Goal: Communication & Community: Answer question/provide support

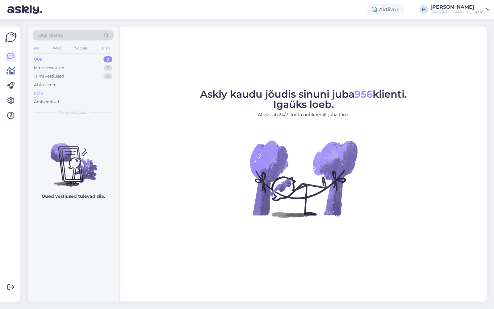
click at [67, 91] on div "Kõik" at bounding box center [73, 93] width 81 height 9
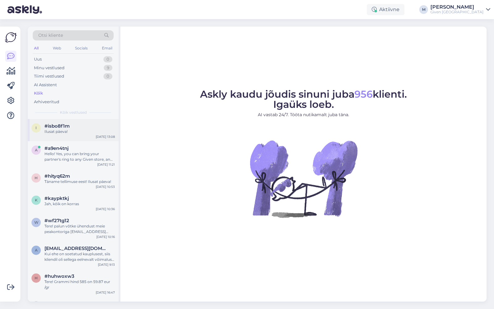
click at [65, 129] on div "Ilusat päeva!" at bounding box center [79, 132] width 70 height 6
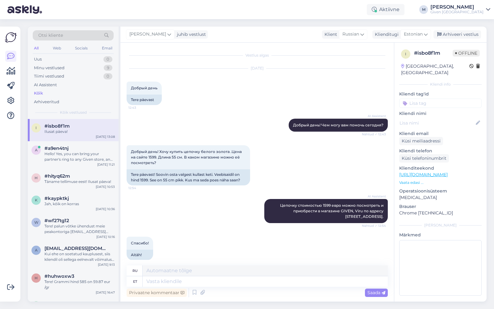
scroll to position [874, 0]
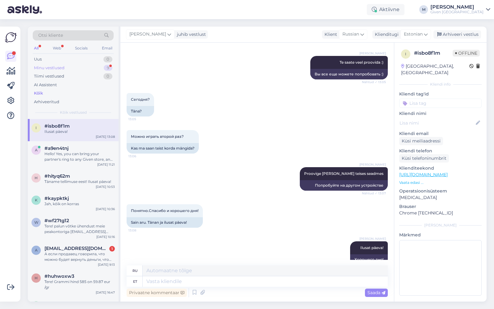
click at [96, 66] on div "Minu vestlused 9" at bounding box center [73, 68] width 81 height 9
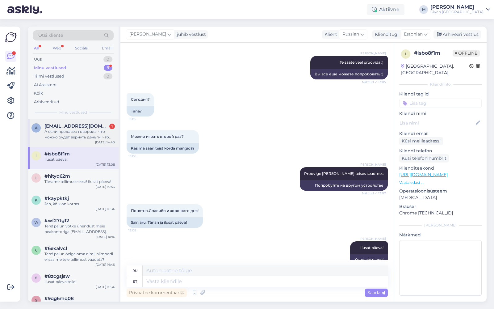
click at [79, 129] on div "А если продавец говорила, что можно будет вернуть деньги, что можно будет умень…" at bounding box center [79, 134] width 70 height 11
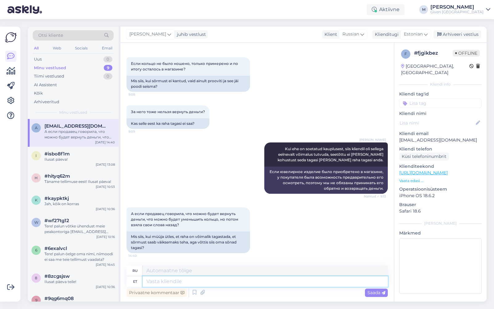
click at [168, 283] on textarea at bounding box center [265, 281] width 245 height 10
type textarea "Sõrmuse saam"
type textarea "Кольцо"
type textarea "Sõrmuse saame vä"
type textarea "Мы получаем кольцо."
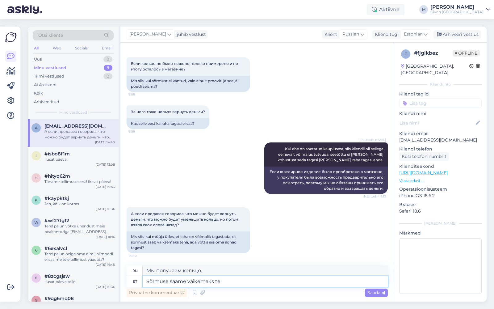
type textarea "Sõrmuse saame väikemaks teh"
type textarea "Мы можем сделать кольцо меньше."
type textarea "Sõrmuse saame väikemaks teha meie ju"
type textarea "Мы можем сами уменьшить кольцо."
type textarea "Sõrmuse saame väikemaks teha meie juveliiri j"
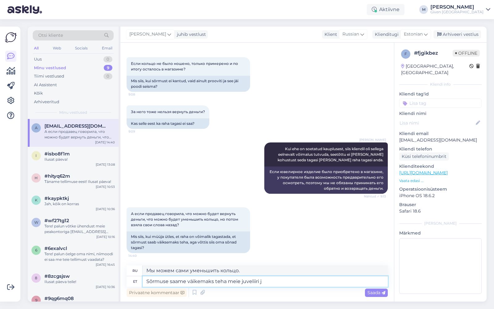
type textarea "Мы можем уменьшить размер кольца у нашего ювелира."
type textarea "Sõrmuse saame väikemaks teha meie juveliiri juures, ku"
type textarea "Мы можем уменьшить кольцо у нашего ювелира,"
type textarea "Sõrmuse saame väikemaks teha meie juveliiri juures, kui te"
type textarea "Мы можем уменьшить кольцо у нашего ювелира, если"
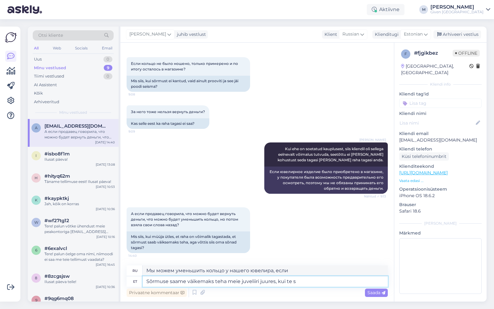
type textarea "Sõrmuse saame väikemaks teha meie juveliiri juures, kui te se"
type textarea "Мы можем уменьшить кольцо в нашем ювелирном магазине, если вы"
type textarea "Sõrmuse saame väikemaks teha meie juveliiri juures, kui te s"
type textarea "Мы можем уменьшить кольцо у нашего ювелира, если вы хотите."
type textarea "Sõrmuse saame väikemaks teha meie juveliiri juures, kui te"
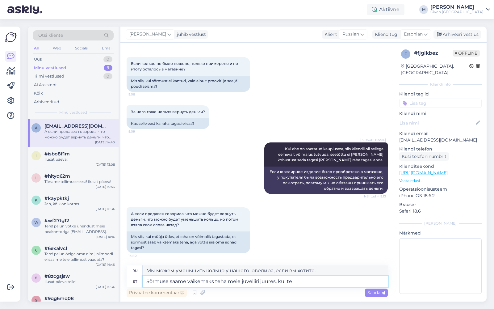
type textarea "Мы можем уменьшить кольцо в нашем ювелирном магазине, если вы"
click at [278, 285] on textarea "Sõrmuse saame väikemaks teha meie juveliiri juures, kui te sed" at bounding box center [265, 281] width 245 height 10
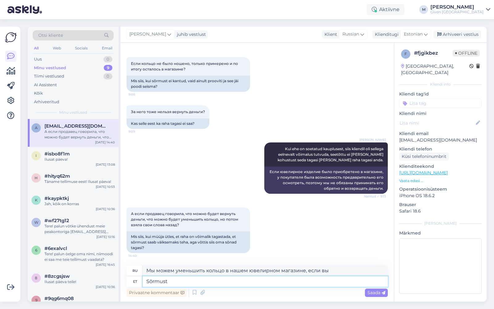
type textarea "Sõrmust s"
type textarea "Кольцо"
type textarea "Sõrmust saame"
type textarea "Мы получаем кольцо"
type textarea "Sõrmust"
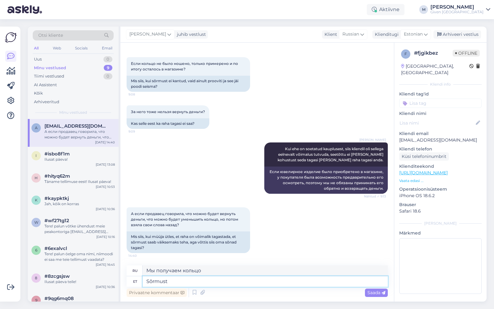
type textarea "Кольцо"
type textarea "Sõrmuse suurust s"
type textarea "Размер кольца"
type textarea "Sõrmuse suurust saame m"
type textarea "Мы получаем размер кольца"
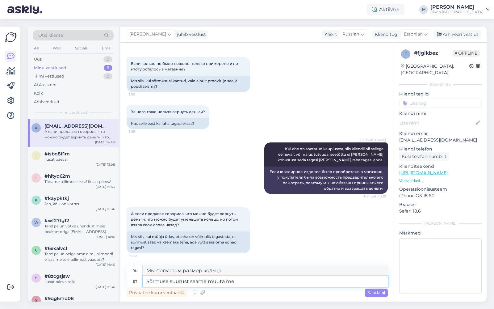
type textarea "Sõrmuse suurust saame muuta mei"
type textarea "Мы можем изменить размер кольца."
type textarea "Sõrmuse suurust saame muuta meie juveliiri juu"
type textarea "Мы можем изменить размер кольца у нашего ювелира."
type textarea "Sõrmuse suurust saame muuta meie juveliiri juures, ku"
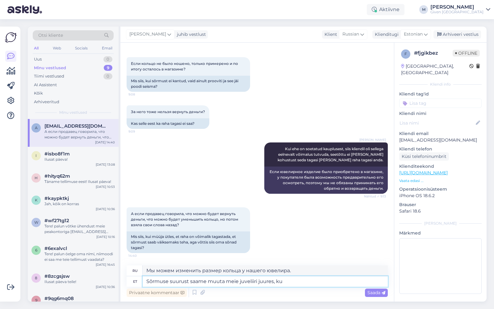
type textarea "Мы можем изменить размер кольца у нашего ювелира,"
type textarea "Sõrmuse suurust saame muuta meie juveliiri juures, kui"
type textarea "Мы можем изменить размер кольца у нашего ювелира, если"
type textarea "Sõrmuse suurust saame muuta meie juveliiri juures, kui sõrmus"
type textarea "Мы можем изменить размер кольца у нашего ювелира, если кольцо"
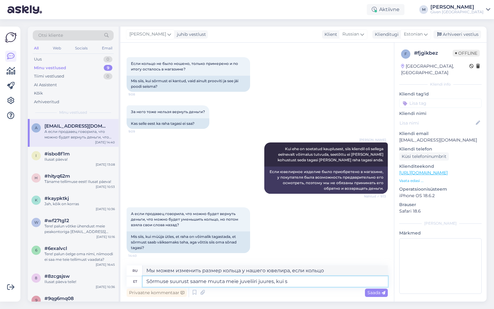
type textarea "Sõrmuse suurust saame muuta meie juveliiri juures, kui"
type textarea "Мы можем изменить размер кольца у нашего ювелира, если"
type textarea "Sõrmuse suurust saame muuta meie juveliiri juures, kui juveliir o"
type textarea "Мы можем изменить размер кольца у нашего ювелира, если ювелир"
type textarea "Sõrmuse suurust saame muuta meie juveliiri juures, kui juveliir on öeln"
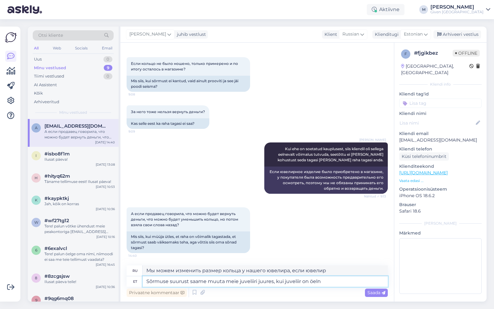
type textarea "Мы можем изменить размер кольца в нашем ювелирном салоне, когда он открыт."
type textarea "Sõrmuse suurust saame muuta meie juveliiri juures, kui juveliir on öelnud, et"
type textarea "Мы можем изменить размер кольца у нашего ювелира, если ювелир это сказал."
type textarea "Sõrmuse suurust saame muuta meie juveliiri juures, kui juveliir on öelnud, et a…"
type textarea "Мы можем изменить размер кольца у нашего ювелира, если ювелир сказал, что"
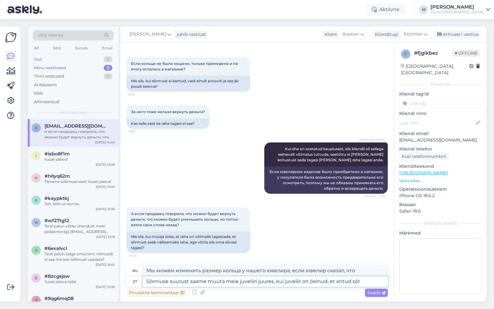
type textarea "Sõrmuse suurust saame muuta meie juveliiri juures, kui juveliir on öelnud, et a…"
type textarea "Мы можем изменить размер кольца у нашего ювелира, если ювелир сказал, что данны…"
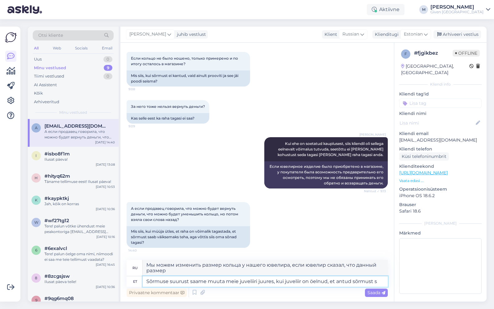
type textarea "Sõrmuse suurust saame muuta meie juveliiri juures, kui juveliir on öelnud, et a…"
type textarea "Мы можем изменить размер кольца у нашего ювелира, если ювелир сказал, что кольцо"
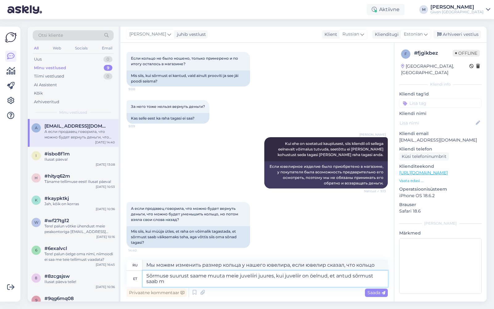
type textarea "Sõrmuse suurust saame muuta meie juveliiri juures, kui juveliir on öelnud, et a…"
type textarea "Мы можем изменить размер кольца у нашего ювелира, если ювелир сказал, что данно…"
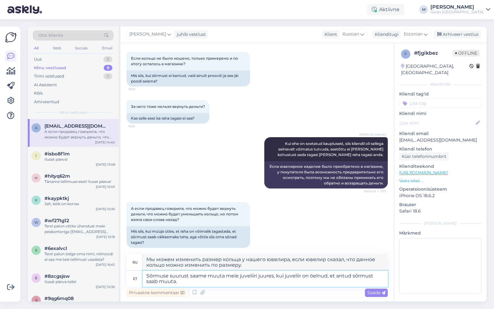
type textarea "Sõrmuse suurust saame muuta meie juveliiri juures, kui juveliir on öelnud, et a…"
type textarea "Мы можем изменить размер кольца у нашего ювелира, если ювелир сказал, что данно…"
type textarea "Sõrmuse suurust saame muuta meie juveliiri juures, kui juveliir on öelnud, et a…"
type textarea "Мы можем изменить размер кольца у нашего ювелира, если ювелир сказал, что данно…"
type textarea "Sõrmuse suurust saame muuta meie juveliiri juures, kui juveliir on öelnud, et a…"
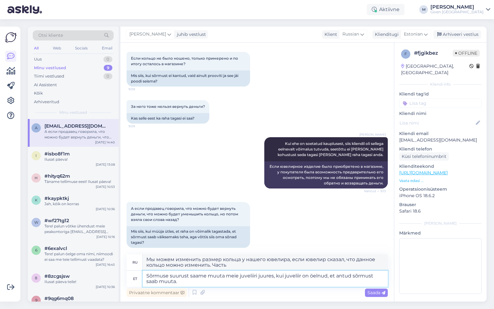
type textarea "Мы можем изменить размер кольца у нашего ювелира, если ювелир сказал, что данно…"
type textarea "Sõrmuse suurust saame muuta meie juveliiri juures, kui juveliir on öelnud, et a…"
type textarea "Мы можем изменить размер кольца у нашего ювелира, если ювелир сказал, что данно…"
type textarea "Sõrmuse suurust saame muuta meie juveliiri juures, kui juveliir on öelnud, et a…"
type textarea "Мы можем изменить размер кольца у нашего ювелира, если ювелир сказал, что данно…"
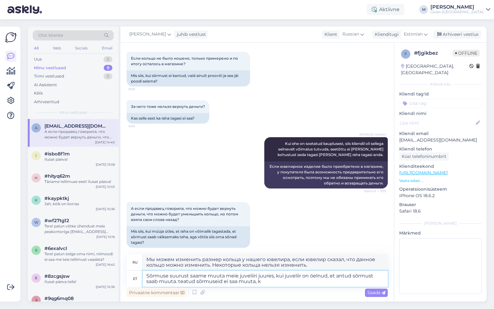
type textarea "Sõrmuse suurust saame muuta meie juveliiri juures, kui juveliir on öelnud, et a…"
type textarea "Мы можем изменить размер кольца у нашего ювелира, если ювелир сказал, что данно…"
type textarea "Sõrmuse suurust saame muuta meie juveliiri juures, kui juveliir on öelnud, et a…"
type textarea "Мы можем изменить размер вашего кольца у нашего ювелира, если ювелир сказал, чт…"
type textarea "Sõrmuse suurust saame muuta meie juveliiri juures, kui juveliir on öelnud, et a…"
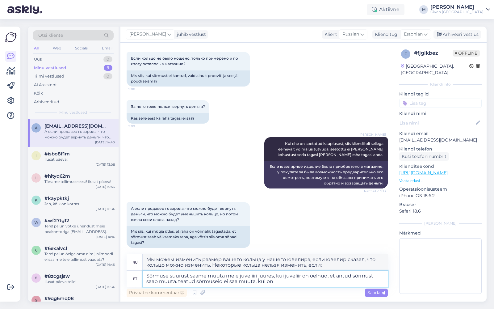
type textarea "Мы можем изменить размер вашего кольца у нашего ювелира, если ювелир сказал, чт…"
type textarea "Sõrmuse suurust saame muuta meie juveliiri juures, kui juveliir on öelnud, et a…"
type textarea "Мы можем изменить размер кольца у нашего ювелира, если ювелир сказал, что данно…"
type textarea "Sõrmuse suurust saame muuta meie juveliiri juures, kui juveliir on öelnud, et a…"
type textarea "Мы можем изменить размер кольца у нашего ювелира, если ювелир сказал, что кольц…"
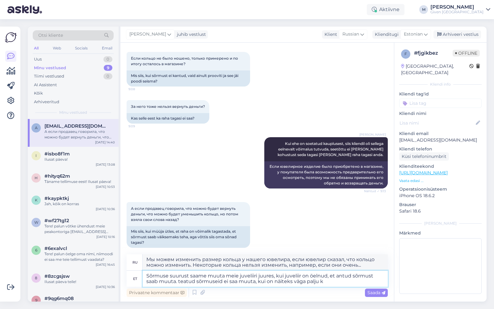
type textarea "Sõrmuse suurust saame muuta meie juveliiri juures, kui juveliir on öelnud, et a…"
type textarea "Мы можем изменить размер кольца у нашего ювелира, если ювелир сказал, что данно…"
type textarea "Sõrmuse suurust saame muuta meie juveliiri juures, kui juveliir on öelnud, et a…"
type textarea "Мы можем изменить размер кольца у нашего ювелира, если ювелир сказал, что данно…"
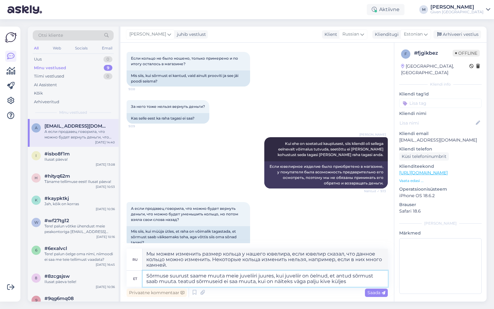
type textarea "Sõrmuse suurust saame muuta meie juveliiri juures, kui juveliir on öelnud, et a…"
type textarea "Мы можем изменить размер кольца у нашего ювелира, если он сказал, что кольцо мо…"
type textarea "Sõrmuse suurust saame muuta meie juveliiri juures, kui juveliir on öelnud, et a…"
type textarea "Мы можем изменить размер кольца у нашего ювелира, если ювелир сказал, что кольц…"
type textarea "Sõrmuse suurust saame muuta meie juveliiri juures, kui juveliir on öelnud, et a…"
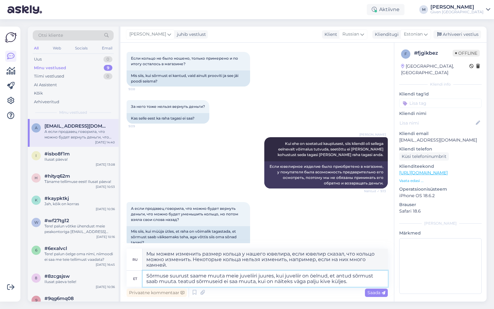
type textarea "Мы можем изменить размер кольца у нашего ювелира, если он сказал, что кольцо мо…"
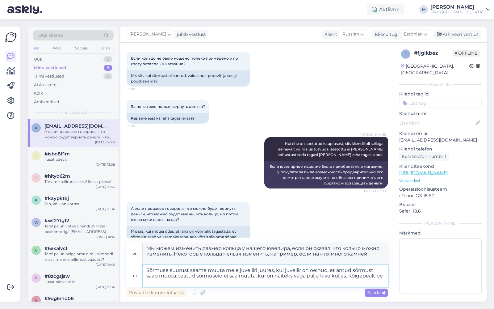
type textarea "Sõrmuse suurust saame muuta meie juveliiri juures, kui juveliir on öelnud, et a…"
type textarea "Мы можем изменить размер кольца у нашего ювелира, если ювелир сказал, что кольц…"
type textarea "Sõrmuse suurust saame muuta meie juveliiri juures, kui juveliir on öelnud, et a…"
type textarea "Мы можем изменить размер кольца у нашего ювелира, если ювелир сказал, что кольц…"
type textarea "Sõrmuse suurust saame muuta meie juveliiri juures, kui juveliir on öelnud, et a…"
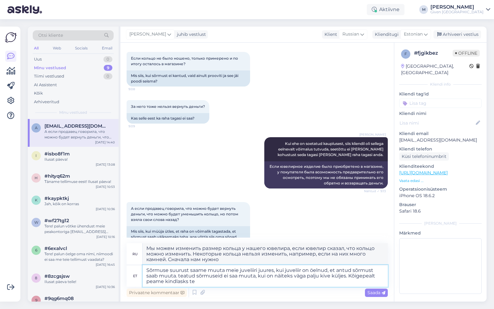
type textarea "Мы можем изменить размер кольца у нашего ювелира, если ювелир сказал, что кольц…"
type textarea "Sõrmuse suurust saame muuta meie juveliiri juures, kui juveliir on öelnud, et a…"
type textarea "Мы можем изменить размер кольца у нашего ювелира, если он подтвердил, что кольц…"
type textarea "Sõrmuse suurust saame muuta meie juveliiri juures, kui juveliir on öelnud, et a…"
type textarea "Мы можем изменить размер кольца у нашего ювелира, если ювелир сказал, что кольц…"
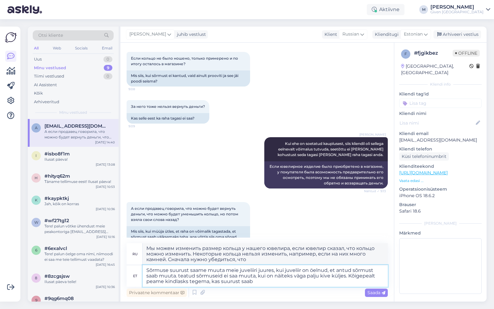
type textarea "Sõrmuse suurust saame muuta meie juveliiri juures, kui juveliir on öelnud, et a…"
type textarea "Мы можем изменить размер кольца у нашего ювелира, если ювелир сказал, что кольц…"
type textarea "Sõrmuse suurust saame muuta meie juveliiri juures, kui juveliir on öelnud, et a…"
type textarea "Мы можем изменить размер кольца у нашего ювелира, если он подтвердил, что кольц…"
type textarea "Sõrmuse suurust saame muuta meie juveliiri juures, kui juveliir on öelnud, et a…"
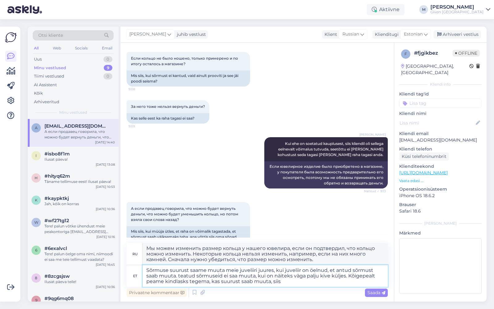
type textarea "Мы можем изменить размер кольца у нашего ювелира, если он подтвердил, что кольц…"
type textarea "Sõrmuse suurust saame muuta meie juveliiri juures, kui juveliir on öelnud, et a…"
type textarea "Мы можем изменить размер кольца у нашего ювелира, если ювелир сказал, что данно…"
type textarea "Sõrmuse suurust saame muuta meie juveliiri juures, kui juveliir on öelnud, et a…"
type textarea "Мы можем изменить размер кольца у нашего ювелира, если ювелир сказал, что кольц…"
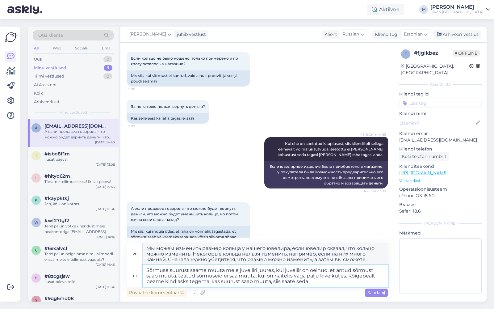
type textarea "Sõrmuse suurust saame muuta meie juveliiri juures, kui juveliir on öelnud, et a…"
type textarea "Мы можем изменить размер кольца у нашего ювелира, если ювелир сказал, что данно…"
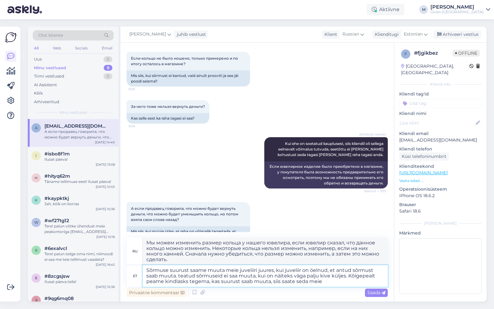
type textarea "Sõrmuse suurust saame muuta meie juveliiri juures, kui juveliir on öelnud, et a…"
type textarea "Мы можем изменить размер кольца у нашего ювелира, если он подтвердил, что кольц…"
type textarea "Sõrmuse suurust saame muuta meie juveliiri juures, kui juveliir on öelnud, et a…"
type textarea "Мы можем изменить размер кольца у нашего ювелира, если ювелир сказал, что разме…"
type textarea "Sõrmuse suurust saame muuta meie juveliiri juures, kui juveliir on öelnud, et a…"
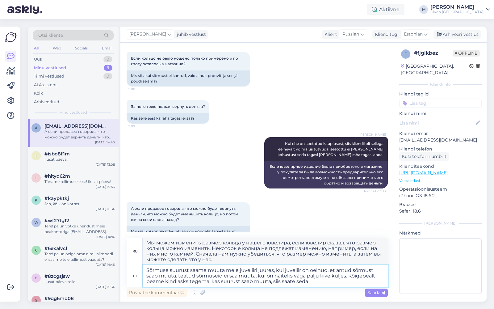
type textarea "Мы можем изменить размер кольца у нашего ювелира, если он подтвердил, что кольц…"
type textarea "Sõrmuse suurust saame muuta meie juveliiri juures, kui juveliir on öelnud, et a…"
type textarea "Мы можем изменить размер кольца у нашего ювелира, если ювелир сказал, что данно…"
type textarea "Sõrmuse suurust saame muuta meie juveliiri juures, kui juveliir on öelnud, et a…"
type textarea "Мы можем изменить размер кольца у нашего ювелира, если ювелир сказал, что кольц…"
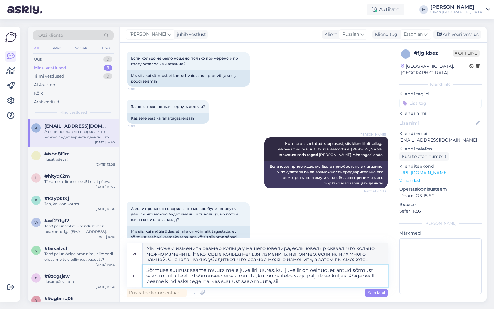
type textarea "Sõrmuse suurust saame muuta meie juveliiri juures, kui juveliir on öelnud, et a…"
type textarea "Мы можем изменить размер кольца у нашего ювелира, если ювелир сказал, что данно…"
type textarea "Sõrmuse suurust saame muuta meie juveliiri juures, kui juveliir on öelnud, et a…"
type textarea "Мы можем изменить размер кольца у нашего ювелира, если он подтвердил, что кольц…"
type textarea "Sõrmuse suurust saame muuta meie juveliiri juures, kui juveliir on öelnud, et a…"
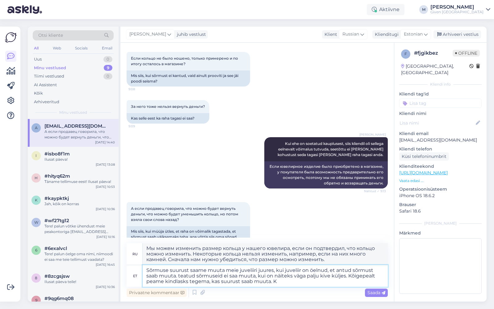
type textarea "Мы можем изменить размер кольца у нашего ювелира, если он подтвердил, что кольц…"
type textarea "Sõrmuse suurust saame muuta meie juveliiri juures, kui juveliir on öelnud, et a…"
type textarea "Мы можем изменить размер кольца у нашего ювелира, если ювелир сказал, что разме…"
type textarea "Sõrmuse suurust saame muuta meie juveliiri juures, kui juveliir on öelnud, et a…"
type textarea "Мы можем изменить размер кольца у нашего ювелира, если ювелир сказал, что кольц…"
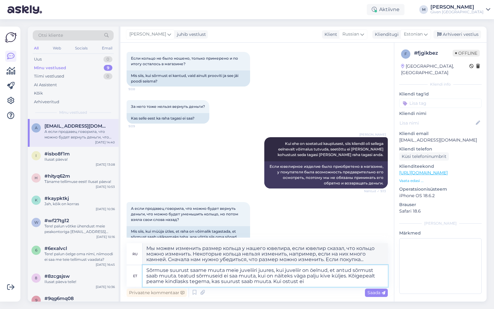
type textarea "Sõrmuse suurust saame muuta meie juveliiri juures, kui juveliir on öelnud, et a…"
type textarea "Мы можем изменить размер кольца у нашего ювелира, если ювелир сказал, что кольц…"
type textarea "Sõrmuse suurust saame muuta meie juveliiri juures, kui juveliir on öelnud, et a…"
type textarea "Мы можем изменить размер кольца у нашего ювелира, если ювелир сказал, что кольц…"
type textarea "Sõrmuse suurust saame muuta meie juveliiri juures, kui juveliir on öelnud, et a…"
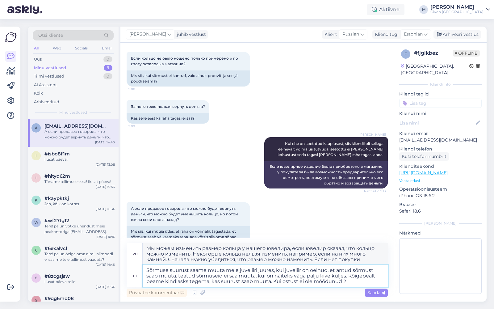
type textarea "Мы можем изменить размер кольца у нашего ювелира, если ювелир сказал, что кольц…"
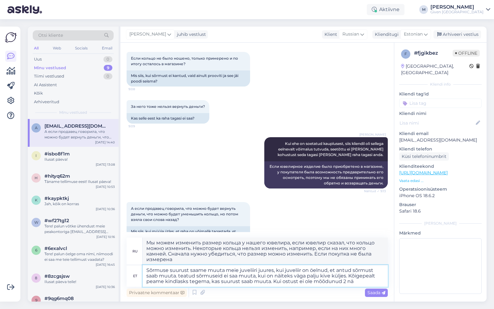
type textarea "Sõrmuse suurust saame muuta meie juveliiri juures, kui juveliir on öelnud, et a…"
type textarea "Мы можем изменить размер кольца у нашего ювелира, если ювелир сказал, что кольц…"
type textarea "Sõrmuse suurust saame muuta meie juveliiri juures, kui juveliir on öelnud, et a…"
type textarea "Мы можем изменить размер кольца у нашего ювелира, если ювелир сказал, что кольц…"
type textarea "Sõrmuse suurust saame muuta meie juveliiri juures, kui juveliir on öelnud, et a…"
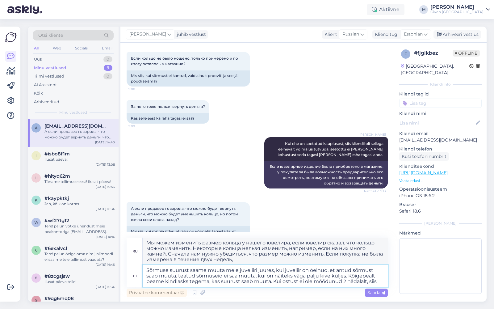
type textarea "Мы можем изменить размер кольца у нашего ювелира, если ювелир сказал, что кольц…"
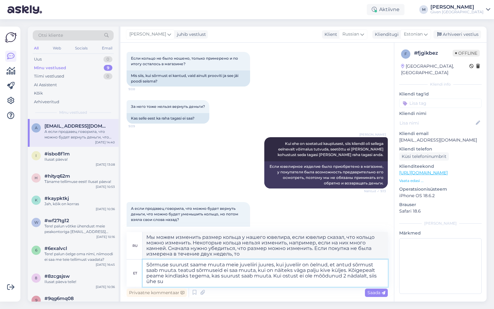
type textarea "Sõrmuse suurust saame muuta meie juveliiri juures, kui juveliir on öelnud, et a…"
type textarea "Мы можем изменить размер кольца у нашего ювелира, если ювелир сказал, что кольц…"
type textarea "Sõrmuse suurust saame muuta meie juveliiri juures, kui juveliir on öelnud, et a…"
type textarea "Мы можем изменить размер кольца у нашего ювелира, если ювелир сказал, что кольц…"
type textarea "Sõrmuse suurust saame muuta meie juveliiri juures, kui juveliir on öelnud, et a…"
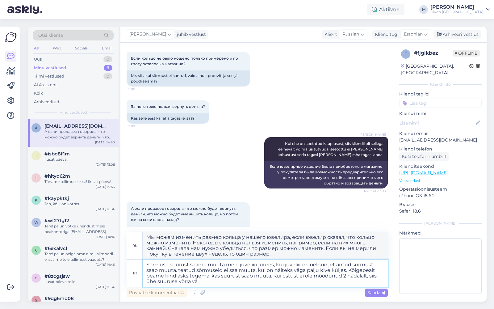
type textarea "Мы можем изменить размер кольца у нашего ювелира, если ювелир сказал, что кольц…"
type textarea "Sõrmuse suurust saame muuta meie juveliiri juures, kui juveliir on öelnud, et a…"
type textarea "Мы можем изменить размер кольца у нашего ювелира, если ювелир сказал, что кольц…"
type textarea "Sõrmuse suurust saame muuta meie juveliiri juures, kui juveliir on öelnud, et a…"
type textarea "Мы можем изменить размер кольца у нашего ювелира, если ювелир сказал, что кольц…"
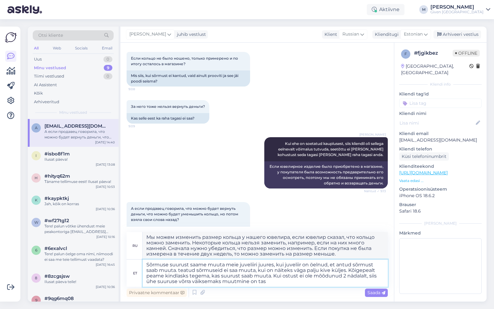
type textarea "Sõrmuse suurust saame muuta meie juveliiri juures, kui juveliir on öelnud, et a…"
type textarea "Мы можем изменить размер кольца у нашего ювелира, если ювелир сказал, что кольц…"
type textarea "Sõrmuse suurust saame muuta meie juveliiri juures, kui juveliir on öelnud, et a…"
type textarea "Мы можем изменить размер кольца у нашего ювелира, если ювелир сказал, что кольц…"
type textarea "Sõrmuse suurust saame muuta meie juveliiri juures, kui juveliir on öelnud, et a…"
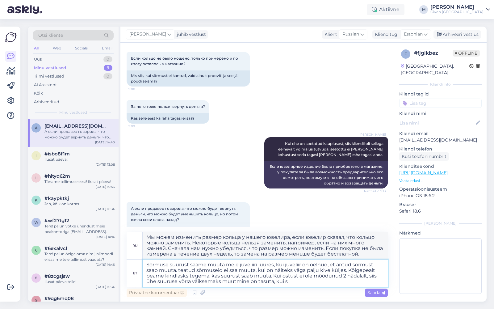
type textarea "Мы можем изменить размер кольца у нашего ювелира, если ювелир сказал, что кольц…"
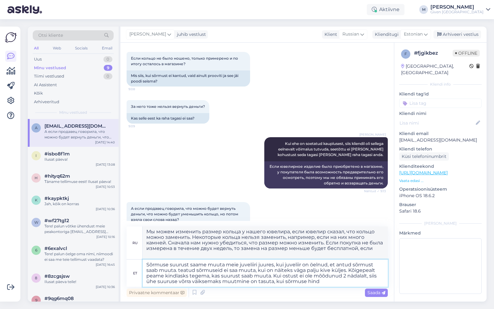
type textarea "Sõrmuse suurust saame muuta meie juveliiri juures, kui juveliir on öelnud, et a…"
type textarea "Мы можем изменить размер кольца у нашего ювелира, если ювелир сказал, что кольц…"
type textarea "Sõrmuse suurust saame muuta meie juveliiri juures, kui juveliir on öelnud, et a…"
type textarea "Мы можем изменить размер кольца у нашего ювелира, если ювелир сказал, что кольц…"
type textarea "Sõrmuse suurust saame muuta meie juveliiri juures, kui juveliir on öelnud, et a…"
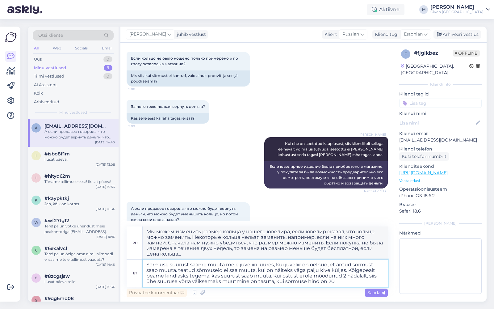
type textarea "Мы можем изменить размер кольца у нашего ювелира, если ювелир сказал, что кольц…"
type textarea "Sõrmuse suurust saame muuta meie juveliiri juures, kui juveliir on öelnud, et a…"
type textarea "Мы можем изменить размер кольца у нашего ювелира, если ювелир сказал, что кольц…"
type textarea "Sõrmuse suurust saame muuta meie juveliiri juures, kui juveliir on öelnud, et a…"
type textarea "Мы можем изменить размер кольца у нашего ювелира, если ювелир сказал, что кольц…"
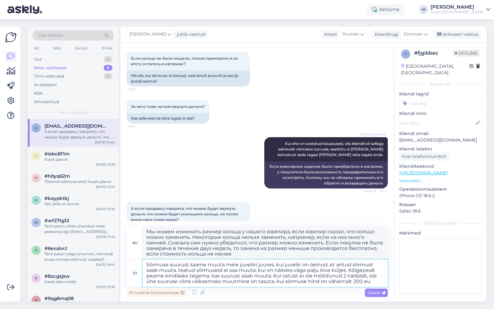
type textarea "Sõrmuse suurust saame muuta meie juveliiri juures, kui juveliir on öelnud, et a…"
type textarea "Мы можем изменить размер кольца у нашего ювелира, если ювелир подтвердил, что к…"
type textarea "Sõrmuse suurust saame muuta meie juveliiri juures, kui juveliir on öelnud, et a…"
click at [101, 35] on div "Otsi kliente" at bounding box center [73, 35] width 81 height 10
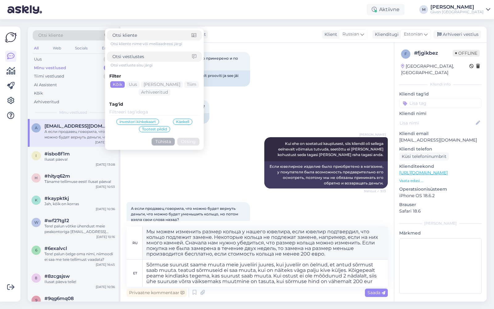
click at [93, 35] on div "Otsi kliente" at bounding box center [73, 35] width 81 height 10
click at [317, 63] on div "Если кольцо не было ношено, только примерено и по итогу осталось в магазине? 9:…" at bounding box center [257, 69] width 261 height 48
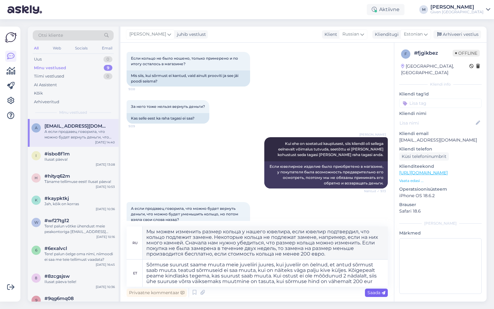
click at [375, 292] on span "Saada" at bounding box center [376, 293] width 18 height 6
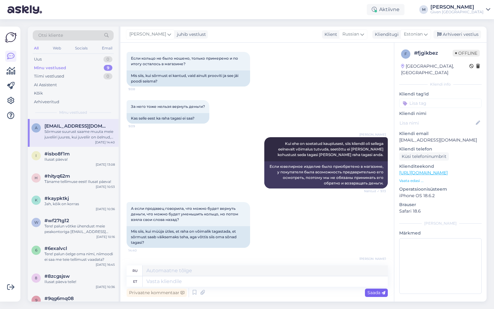
scroll to position [253, 0]
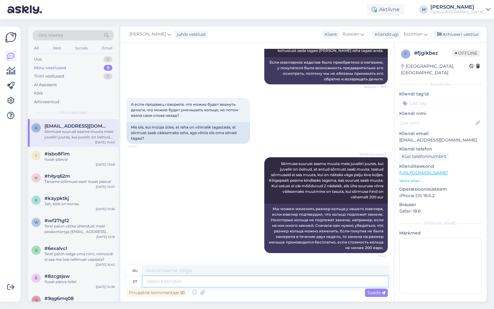
click at [367, 282] on textarea at bounding box center [265, 281] width 245 height 10
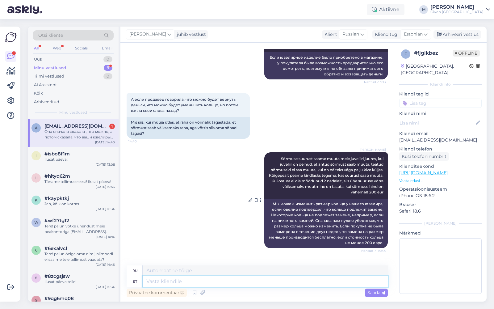
scroll to position [312, 0]
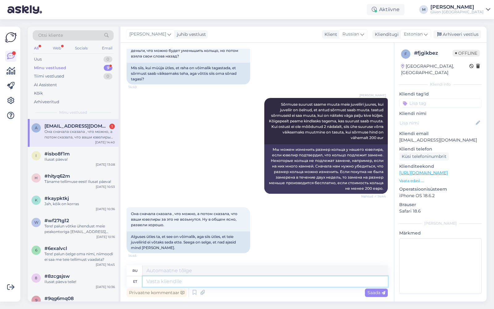
click at [205, 279] on textarea at bounding box center [265, 281] width 245 height 10
type textarea "Palun sa"
type textarea "Пожалуйста"
type textarea "Palun saatke"
type textarea "Пожалуйста, отправьте"
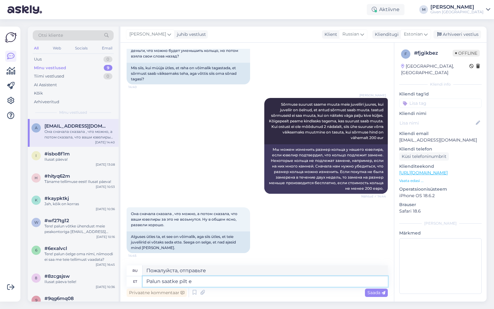
type textarea "Palun saatke pilt eh"
type textarea "Пожалуйста, пришлите фотографию."
type textarea "Palun saatke pilt sõrmusest, ko"
type textarea "Пожалуйста, пришлите фотографию кольца,"
type textarea "Palun saatke pilt sõrmusest, kontrollime"
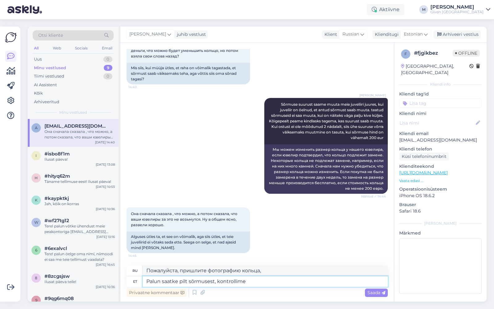
type textarea "Пожалуйста, пришлите фотографию кольца, мы проверим."
type textarea "Palun saatke pilt sõrmusest, kontrollime meie juveliiriga ü"
type textarea "Пожалуйста, пришлите фотографию кольца, мы уточним у нашего ювелира."
click at [214, 281] on textarea "Palun saatke pilt sõrmusest, kontrollime meie juveliiriga üle" at bounding box center [265, 281] width 245 height 10
type textarea "Palun saatke pilt sõrmusest või , kontrollime meie juveliiriga üle"
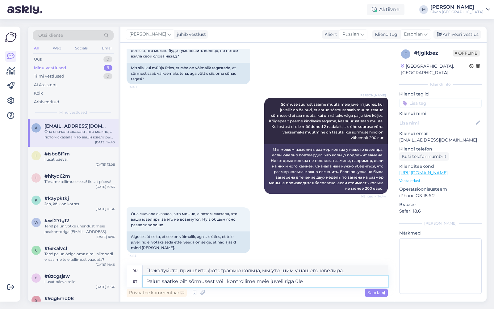
type textarea "Пожалуйста, пришлите фотографию кольца или мы уточним у нашего ювелира."
type textarea "Palun saatke pilt sõrmusest või tootekood, kontrollime meie juveliiriga üle"
type textarea "Пожалуйста, пришлите фотографию кольца или код товара, мы уточним у нашего ювел…"
type textarea "Palun saatke pilt sõrmusest või tootekood, kontrollime meie juveliiriga üle"
click at [376, 292] on span "Saada" at bounding box center [376, 293] width 18 height 6
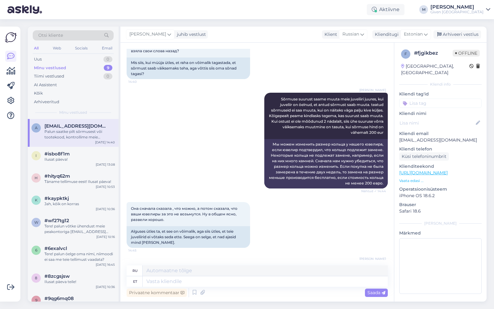
scroll to position [360, 0]
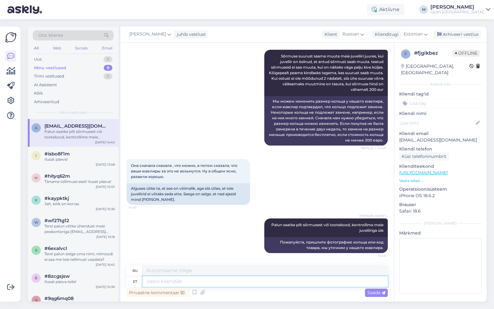
click at [337, 283] on textarea at bounding box center [265, 281] width 245 height 10
type textarea "Millises p"
type textarea "В котором"
type textarea "Millises poes te"
type textarea "В каком магазине?"
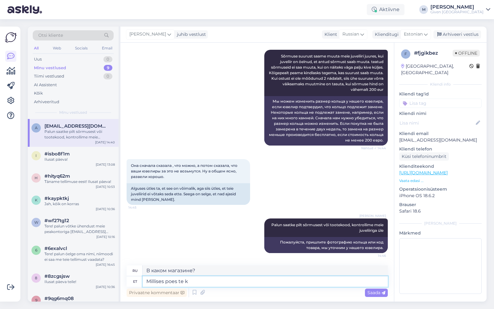
type textarea "Millises poes te kä"
type textarea "В каком магазине вы находитесь?"
type textarea "[PERSON_NAME] te käisite j"
type textarea "В какой магазин вы ходили?"
type textarea "Millises poes te käisite ja"
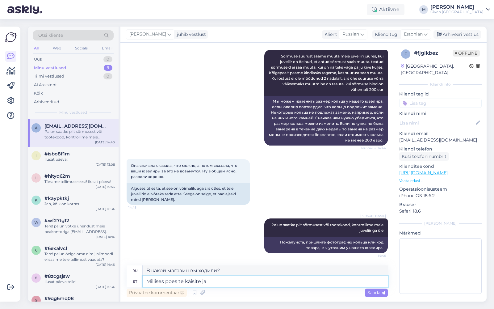
type textarea "В какой магазин вы ходили и"
type textarea "[PERSON_NAME] te käisite ja millal t"
type textarea "В какой магазин вы ходили и когда?"
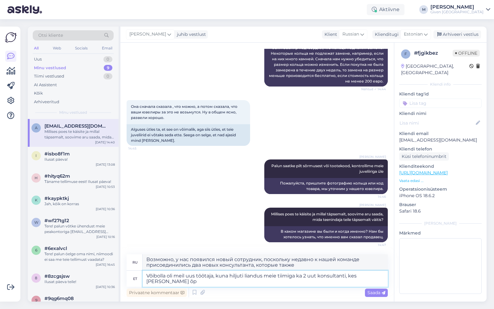
scroll to position [419, 0]
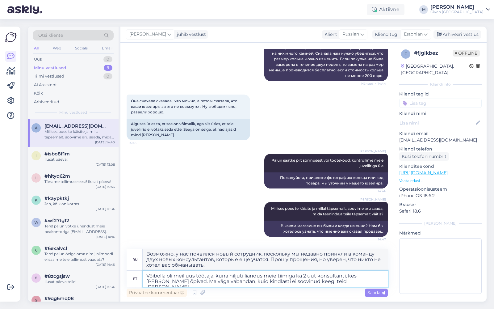
drag, startPoint x: 168, startPoint y: 276, endPoint x: 178, endPoint y: 265, distance: 14.5
click at [185, 275] on textarea "Võibolla oli meil uus töötaja, kuna hiljuti liandus meie tiimiga ka 2 uut konsu…" at bounding box center [265, 278] width 245 height 16
click at [381, 292] on span "Saada" at bounding box center [376, 293] width 18 height 6
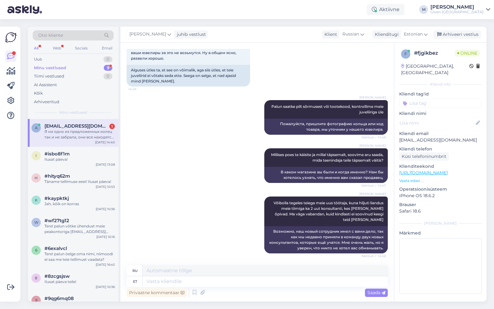
scroll to position [549, 0]
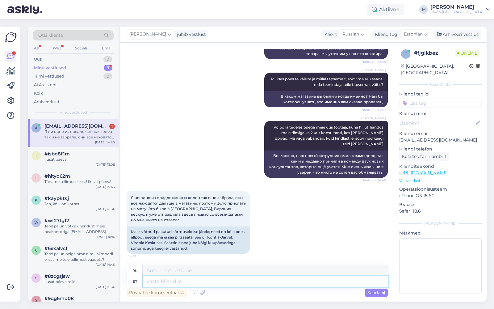
click at [199, 285] on textarea at bounding box center [265, 281] width 245 height 10
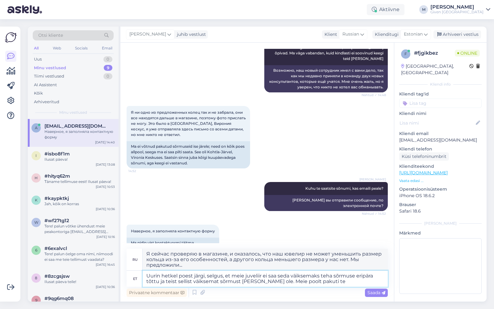
scroll to position [639, 0]
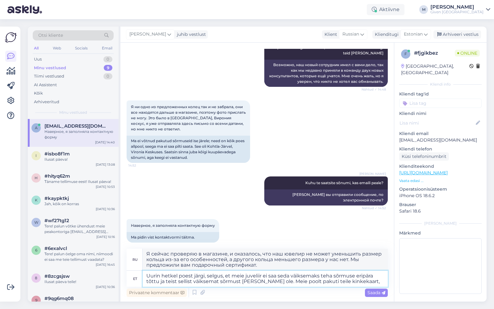
click at [159, 275] on textarea "Uurin hetkel poest järgi, selgus, et meie juveliir ei saa seda väiksemaks teha …" at bounding box center [265, 278] width 245 height 16
click at [210, 275] on textarea "Uurisin hetkel poest järgi, selgus, et meie juveliir ei saa seda väiksemaks teh…" at bounding box center [265, 278] width 245 height 16
click at [284, 276] on textarea "Uurisin hetkel poest järgi ja selgus, et meie juveliir ei saa seda väiksemaks t…" at bounding box center [265, 278] width 245 height 16
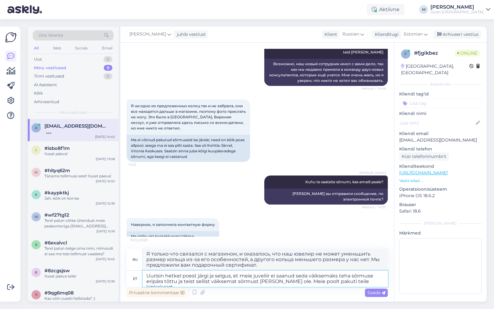
click at [350, 277] on textarea "Uurisin hetkel poest järgi ja selgus, et meie juveliir ei saanud seda väiksemak…" at bounding box center [265, 278] width 245 height 16
click at [371, 282] on textarea "Uurisin hetkel poest järgi ja selgus, et meie juveliir ei saanud seda väiksemak…" at bounding box center [265, 278] width 245 height 16
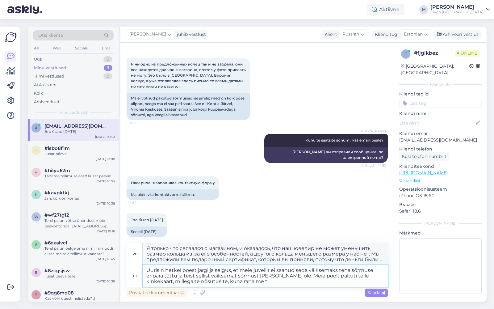
scroll to position [683, 0]
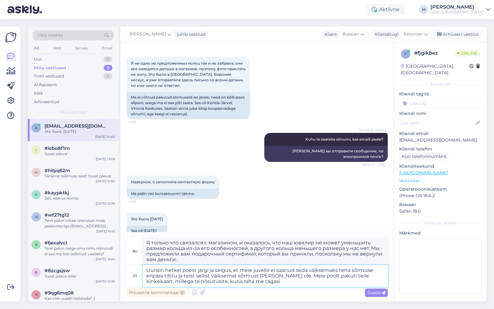
click at [183, 283] on textarea "Uurisin hetkel poest järgi ja selgus, et meie juveliir ei saanud seda väiksemak…" at bounding box center [265, 276] width 245 height 22
click at [181, 281] on textarea "Uurisin hetkel poest järgi ja selgus, et meie juveliir ei saanud seda väiksemak…" at bounding box center [265, 276] width 245 height 22
click at [182, 280] on textarea "Uurisin hetkel poest järgi ja selgus, et meie juveliir ei saanud seda väiksemak…" at bounding box center [265, 276] width 245 height 22
click at [268, 283] on textarea "Uurisin hetkel poest järgi ja selgus, et meie juveliir ei saanud seda väiksemak…" at bounding box center [265, 276] width 245 height 22
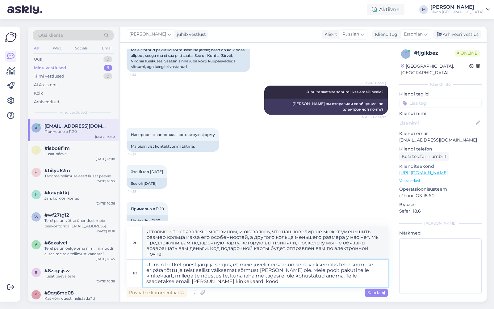
scroll to position [731, 0]
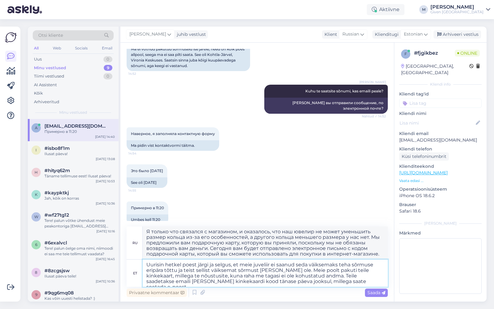
click at [278, 282] on textarea "Uurisin hetkel poest järgi ja selgus, et meie juveliir ei saanud seda väiksemak…" at bounding box center [265, 272] width 245 height 27
drag, startPoint x: 288, startPoint y: 281, endPoint x: 307, endPoint y: 281, distance: 18.8
click at [307, 282] on textarea "Uurisin hetkel poest järgi ja selgus, et meie juveliir ei saanud seda väiksemak…" at bounding box center [265, 272] width 245 height 27
click at [380, 292] on span "Saada" at bounding box center [376, 293] width 18 height 6
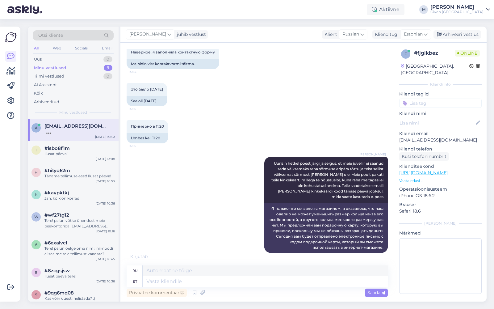
scroll to position [806, 0]
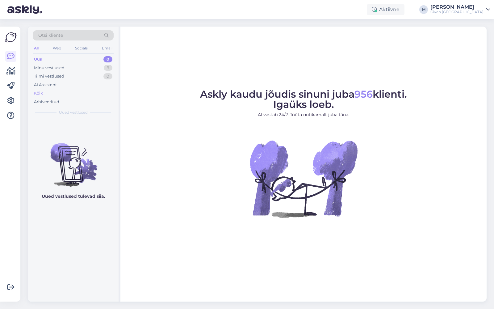
click at [57, 92] on div "Kõik" at bounding box center [73, 93] width 81 height 9
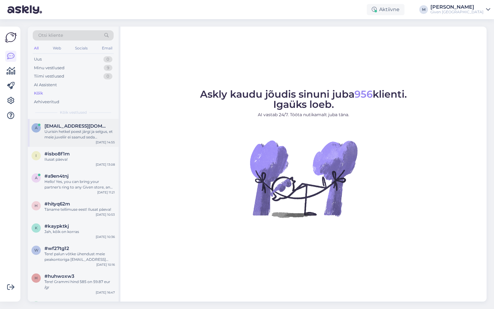
click at [85, 126] on span "[EMAIL_ADDRESS][DOMAIN_NAME]" at bounding box center [76, 126] width 64 height 6
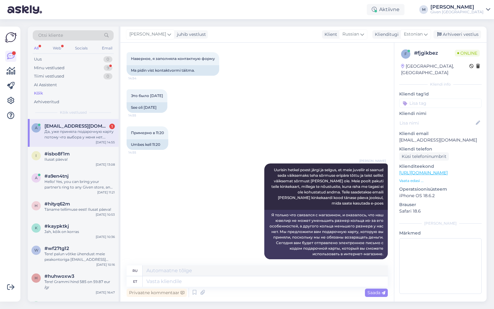
scroll to position [893, 0]
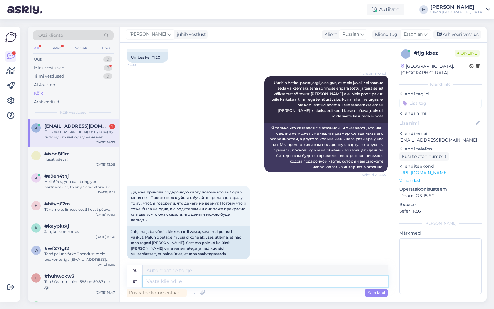
click at [220, 282] on textarea at bounding box center [265, 281] width 245 height 10
type textarea "Väga"
type textarea "Очень"
type textarea "Väga vabandan, m"
type textarea "Мне очень жаль,"
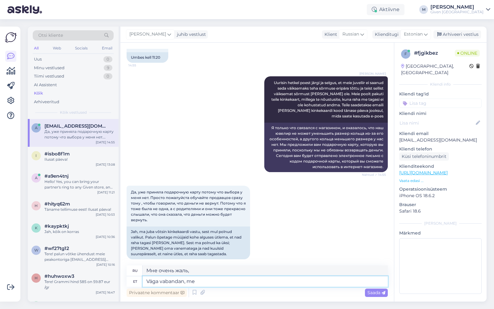
type textarea "Väga vabandan, me v"
type textarea "Мне очень жаль, мы"
type textarea "Väga vabandan, me veelkord a"
type textarea "Мне очень жаль, мы снова"
type textarea "Väga vabandan, me veelkord anname"
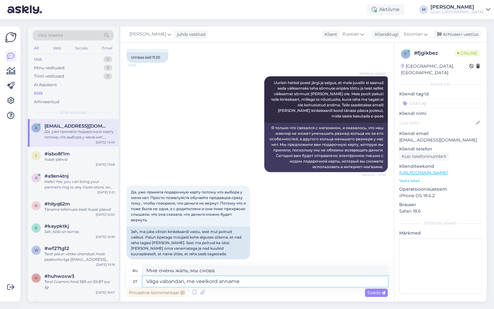
type textarea "Мне очень жаль, мы передадим его снова."
type textarea "Väga vabandan, me veelkord anname antud te"
type textarea "Мне очень жаль, мы его вернем."
type textarea "Väga vabandan, me veelkord anname antud teenindajale"
type textarea "Мне очень жаль, мы дадим этому серверу еще одну попытку."
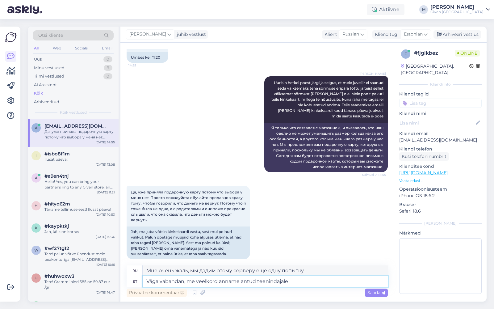
drag, startPoint x: 220, startPoint y: 281, endPoint x: 241, endPoint y: 281, distance: 21.3
click at [241, 281] on textarea "Väga vabandan, me veelkord anname antud teenindajale" at bounding box center [265, 281] width 245 height 10
type textarea "Väga vabandan, me veelkord suhtantud teenindajale"
type textarea "Мне очень жаль, мы снова столкнулись с проблемой на сервере."
type textarea "Väga vabandan, me veelkord suhtlantud teenindajale"
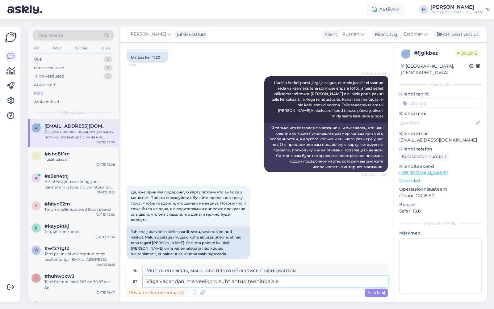
type textarea "Мне очень жаль, мы снова обращаемся к серверу."
type textarea "Väga vabandan, me veelkord suhtlemantud teenindajale"
type textarea "Мне очень жаль, мы снова плохо обошлись с сервером."
type textarea "Väga vabandan, me veelkord suhtlemeantud teenindajale"
type textarea "Мне очень жаль, мы снова связались с поставщиком услуг."
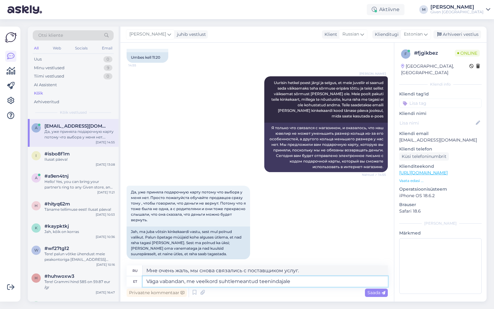
type textarea "Väga vabandan, me veelkord suhtleme antud teenindajale"
type textarea "Мне очень жаль, у нас снова произошла ошибка связи с сервером."
type textarea "Väga vabandan, me veelkord suhtleme aantud teenindajale"
type textarea "Мне очень жаль, мы снова обратимся к данному поставщику услуг."
type textarea "Väga vabandan, me veelkord suhtleme antud teenindajale"
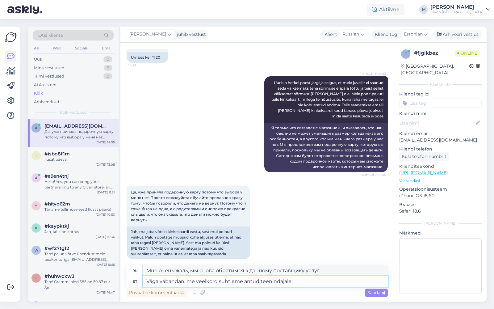
type textarea "Мне очень жаль, мы снова обратимся к этому поставщику услуг."
click at [298, 278] on textarea "Väga vabandan, me veelkord suhtleme antud teenindajale" at bounding box center [265, 281] width 245 height 10
click at [302, 280] on textarea "Väga vabandan, me veelkord suhtleme antud teenindajale" at bounding box center [265, 281] width 245 height 10
type textarea "Väga vabandan, me veelkord suhtleme antud teenindaj"
type textarea "Мне очень жаль, мы снова обращаемся к этому поставщику услуг."
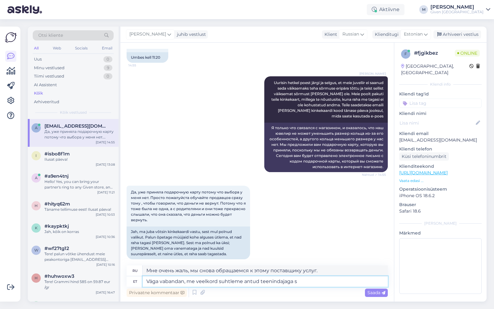
type textarea "Väga vabandan, me veelkord suhtleme antud teenindajaga se"
type textarea "Мне очень жаль, мы снова обратимся к этому поставщику услуг."
type textarea "Väga vabandan, me veelkord suhtleme antud teenindajaga sel teemn"
type textarea "Мне очень жаль, мы снова свяжемся с этим поставщиком услуг."
type textarea "Väga vabandan, me veelkord suhtleme antud teenindajaga sel teemal."
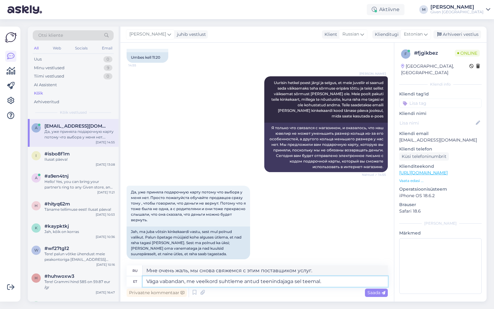
type textarea "Мне очень жаль, мы еще раз свяжемся с этим поставщиком услуг по данному вопросу."
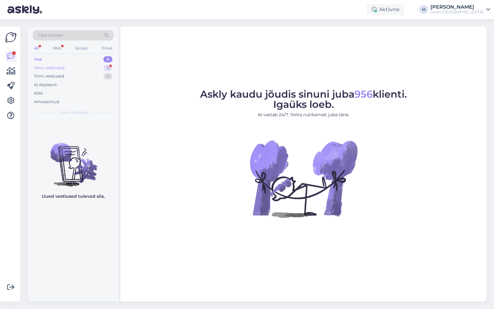
click at [69, 65] on div "Minu vestlused 9" at bounding box center [73, 68] width 81 height 9
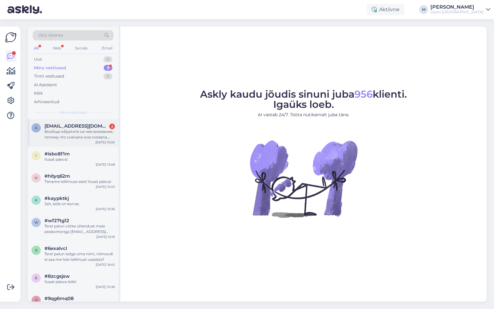
click at [66, 136] on div "Вообще обратите на нее внимание, потому что сначала она сказала, что деньги вер…" at bounding box center [79, 134] width 70 height 11
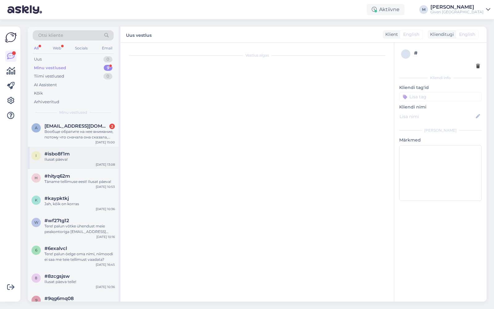
scroll to position [1054, 0]
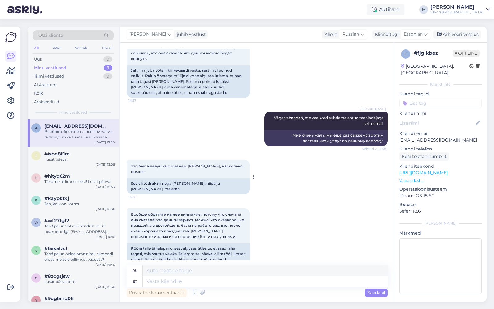
click at [253, 175] on icon at bounding box center [254, 177] width 2 height 4
drag, startPoint x: 325, startPoint y: 207, endPoint x: 296, endPoint y: 239, distance: 42.6
click at [325, 207] on div "Вообще обратите на нее внимание, потому что сначала она сказала, что деньги вер…" at bounding box center [257, 239] width 261 height 76
click at [220, 287] on div "Privaatne kommentaar Saada" at bounding box center [257, 293] width 261 height 12
click at [224, 283] on textarea at bounding box center [265, 281] width 245 height 10
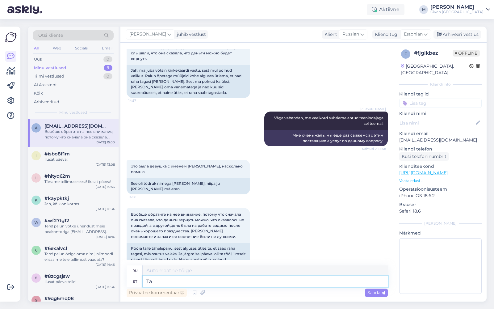
type textarea "Ta o"
type textarea "Он/Она"
type textarea "Ta on olnud"
type textarea "Он есть"
type textarea "Ta on olnud pikjal"
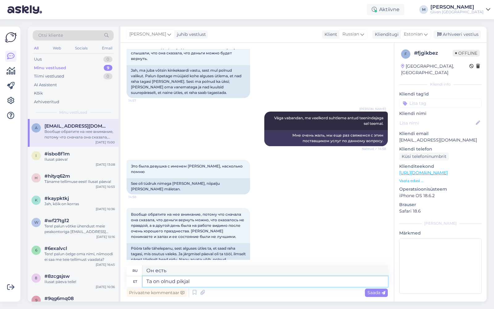
type textarea "Он был"
type textarea "Ta on olnud pikalt ee"
type textarea "Он был там уже долгое время."
type textarea "Ta on olnud pikalt eemal"
type textarea "Его долгое время не было."
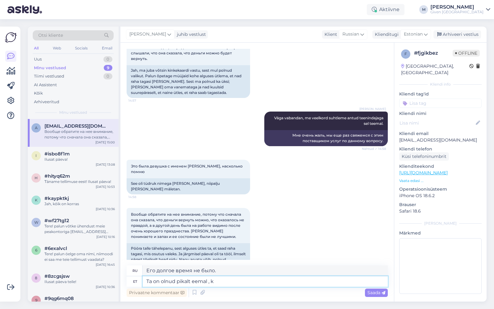
type textarea "Ta on olnud pikalt eemal , ku"
type textarea "Его долго не было,"
type textarea "Ta on olnud pikalt eemal , kuna o"
type textarea "Он долгое время отсутствовал, потому что"
type textarea "Ta on olnud pikalt eemal , kuna oli hia"
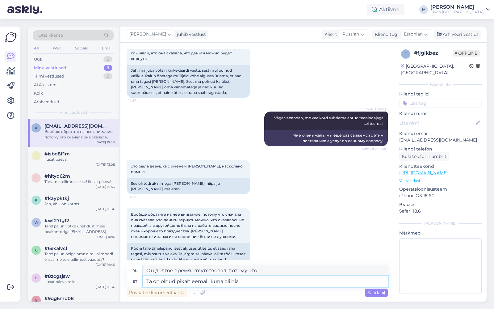
type textarea "Он долгое время отсутствовал, потому что был"
type textarea "Ta on olnud pikalt eemal , kuna oli hi"
type textarea "Его долгое время не было, так как он был болен."
type textarea "Ta on olnud pikalt eemal , kuna o"
type textarea "Он долгое время отсутствовал, потому что был"
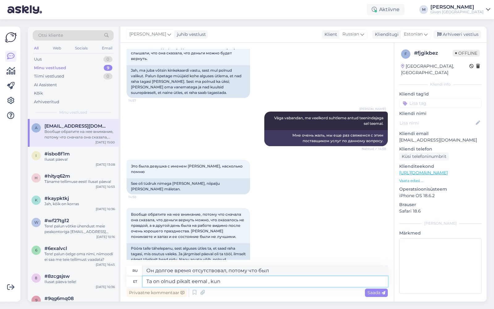
type textarea "Ta on olnud pikalt eemal , ku"
type textarea "Он долгое время отсутствовал, потому что"
type textarea "Ta on olnud pikalt eemal ,"
type textarea "Его долго не было,"
type textarea "Ta on olnud pikalt eemal ja"
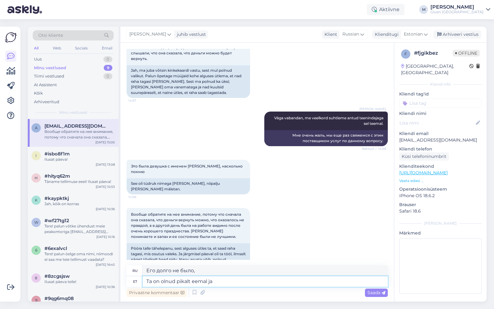
type textarea "Его долгое время не было."
type textarea "Ta on olnud pikalt eemal ja i"
type textarea "Он долгое время отсутствовал и"
type textarea "Ta on olnud pikalt eemal ja ilmslet on"
type textarea "Он долгое время отсутствовал и, по-видимому,"
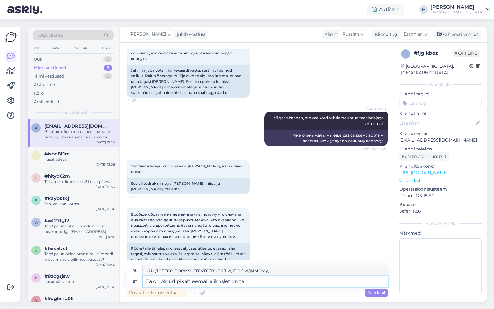
type textarea "Ta on olnud pikalt eemal ja ilmslet on ta"
type textarea "Его долго не было, и это очевидно."
type textarea "Ta on olnud pikalt eemal ja ilmslet on ta unustanud"
type textarea "Его долго не было, и, видимо, он забыл."
type textarea "Ta on olnud pikalt eemal ja ilmslet on t"
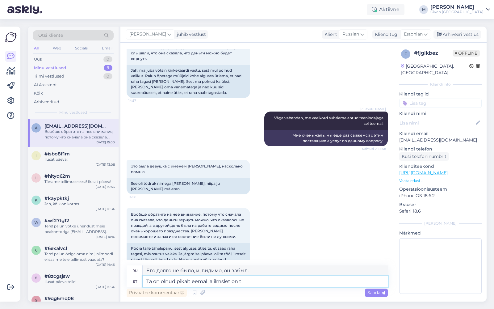
type textarea "Он долгое время отсутствовал, и очевидно, что он"
type textarea "Ta on olnud pikalt eemal ja ilmslet on"
type textarea "Его долго не было, и это очевидно."
type textarea "Ta on olnud pikalt eemal ja ilmslet oli ta"
type textarea "Он долгое время отсутствовал, и это было очевидно."
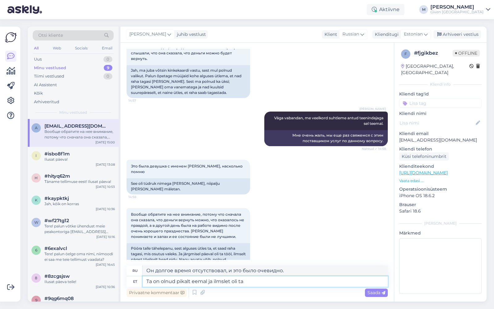
type textarea "Ta on olnud pikalt eemal ja ilmslet oli ta u"
type textarea "Он долгое время отсутствовал, и было очевидно, что он был"
type textarea "Ta on olnud pikalt eemal ja ilmslet oli ta unustanud"
type textarea "Его долго не было, и, видимо, он забыл."
type textarea "Ta on olnud pikalt eemal ja ilmslet oli ta unustanud selle."
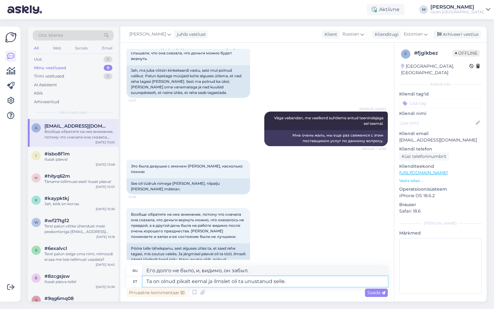
type textarea "Его долго не было, и, видимо, он забыл об этом."
type textarea "Ta on olnud pikalt eemal ja ilmslet oli ta unustanud selle. Tõesti, v"
type textarea "Его долго не было, и, похоже, он забыл об этом. Правда,"
type textarea "Ta on olnud pikalt eemal ja ilmslet oli ta unustanud selle. Tõesti, väga vab"
type textarea "Его долго не было, и он, очевидно, забыл об этом. Правда, правда."
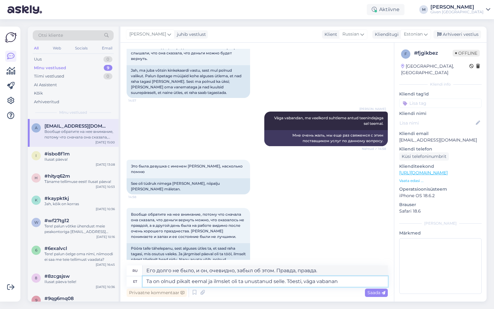
type textarea "Ta on olnud pikalt eemal ja ilmslet oli ta unustanud selle. Tõesti, väga vabanan"
type textarea "Его долго не было, и, видимо, он забыл об этом. Мне очень, очень жаль."
type textarea "Ta on olnud pikalt eemal ja ilmslet oli ta unustanud selle. Tõesti, väga vaband…"
type textarea "Его долго не было, и, видимо, он забыл об этом. Мне очень, очень жаль!"
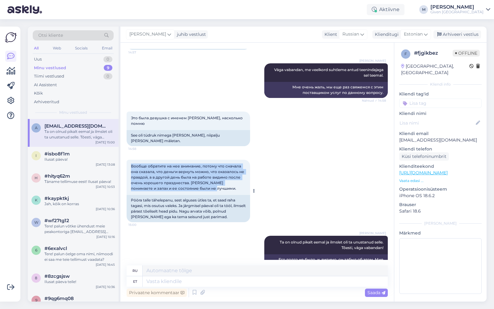
drag, startPoint x: 131, startPoint y: 147, endPoint x: 203, endPoint y: 169, distance: 75.0
click at [203, 169] on div "Вообще обратите на нее внимание, потому что сначала она сказала, что деньги вер…" at bounding box center [189, 177] width 124 height 35
copy span "Вообще обратите на нее внимание, потому что сначала она сказала, что деньги вер…"
drag, startPoint x: 131, startPoint y: 123, endPoint x: 208, endPoint y: 170, distance: 89.8
click at [208, 170] on div "Vestlus algas Sep 29 2025 Могу ли я вернуть деньги за товар купленный в физичес…" at bounding box center [260, 154] width 267 height 211
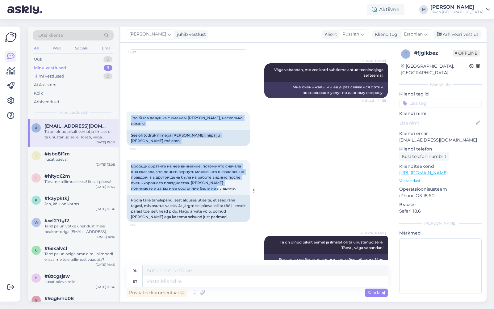
drag, startPoint x: 130, startPoint y: 110, endPoint x: 200, endPoint y: 171, distance: 92.8
click at [200, 171] on div "Vestlus algas Sep 29 2025 Могу ли я вернуть деньги за товар купленный в физичес…" at bounding box center [260, 154] width 267 height 211
copy div "Это была девушка с именем Ульяна, насколько помню 14:58 See oli tüdruk nimega U…"
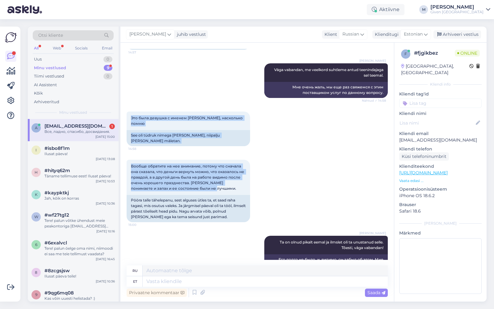
scroll to position [1140, 0]
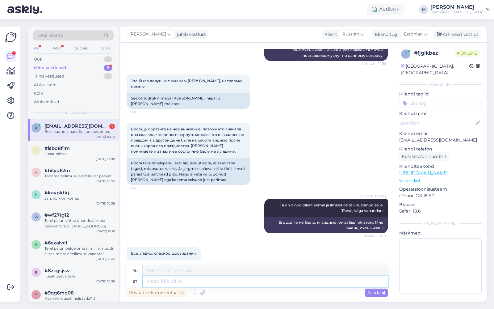
click at [185, 284] on textarea at bounding box center [265, 281] width 245 height 10
type textarea "Tänan"
type textarea "Спасибо"
type textarea "Tänan teid t"
type textarea "Спасибо."
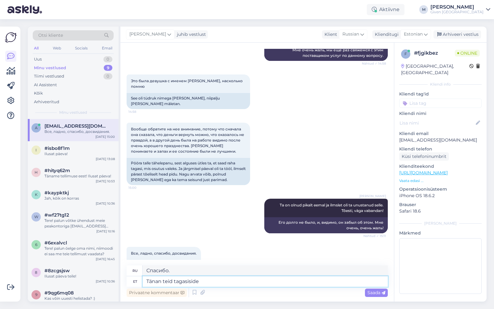
type textarea "Tänan teid tagasiside e"
type textarea "Спасибо за ваш отзыв."
type textarea "Tänan teid tagasiside eest ja"
type textarea "Спасибо за ваш отзыв и"
type textarea "Tänan teid tagasiside eest ja uurime o"
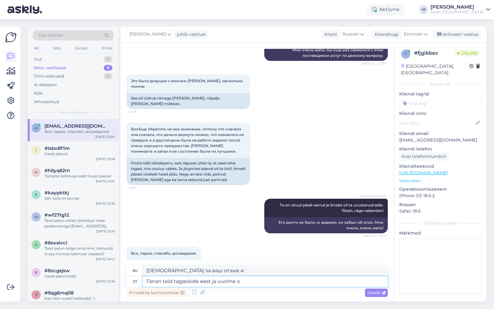
type textarea "Спасибо за ваш отзыв, мы проведем расследование."
type textarea "Tänan teid tagasiside eest ja uurime omalt p"
type textarea "Благодарим вас за отзыв. Мы проведем собственное расследование."
type textarea "Tänan teid tagasiside eest ja uurime omalt pool ve"
type textarea "Спасибо за ваш отзыв, мы проведем расследование."
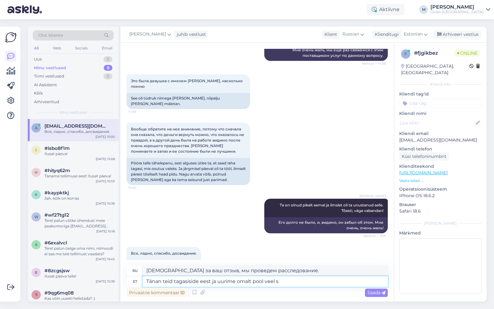
type textarea "Tänan teid tagasiside eest ja uurime omalt pool veel se"
type textarea "Спасибо за ваш отзыв, мы проведем дальнейшее расследование."
type textarea "Tänan teid tagasiside eest ja uurime omalt pool veel seda ju"
type textarea "Спасибо за ваш отзыв, мы рассмотрим этот вопрос более подробно."
type textarea "Tänan teid tagasiside eest ja uurime omalt pool veel seda juhtumit."
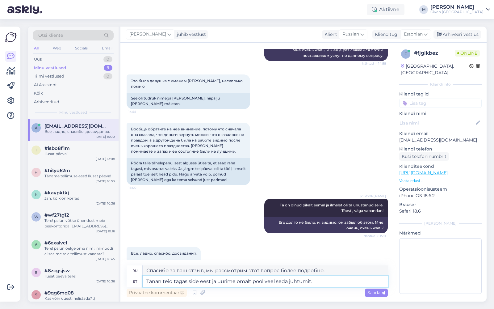
type textarea "Благодарим вас за отзыв. Мы рассмотрим этот случай более подробно."
type textarea "Tänan teid tagasiside eest ja uurime omalt pool veel seda juhtumit. Ilusat"
type textarea "Спасибо за ваш отзыв, мы рассмотрим этот случай более подробно. Прекрасно."
type textarea "Tänan teid tagasiside eest ja uurime omalt pool veel seda juhtumit. Ilusat pä"
type textarea "Благодарим вас за отзыв. Мы рассмотрим этот случай более подробно. С наилучшими…"
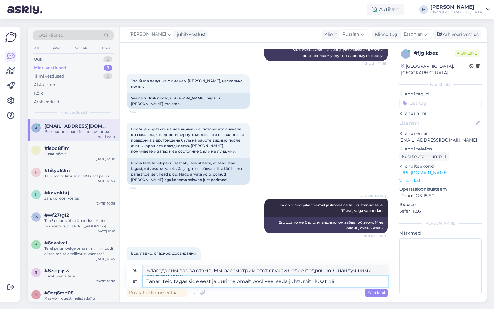
scroll to position [1145, 0]
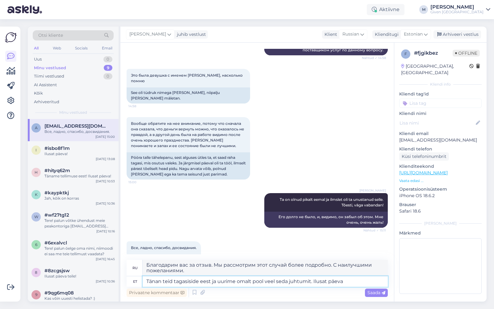
type textarea "Tänan teid tagasiside eest ja uurime omalt pool veel seda juhtumit. Ilusat päev…"
type textarea "Благодарим вас за отзыв. Мы займёмся дальнейшим расследованием. Хорошего дня!"
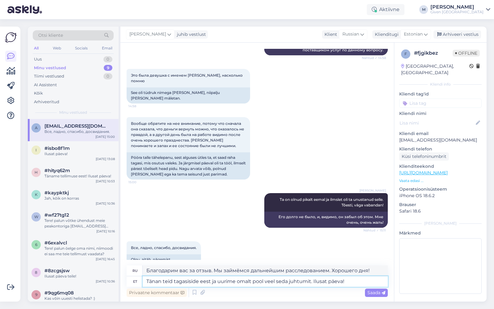
scroll to position [1140, 0]
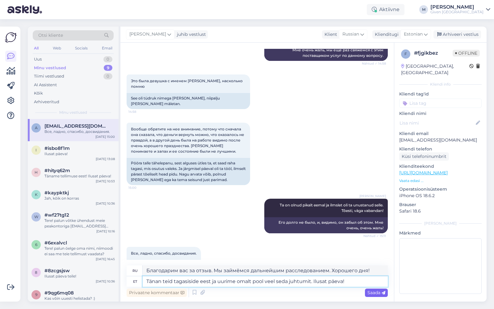
type textarea "Tänan teid tagasiside eest ja uurime omalt pool veel seda juhtumit. Ilusat päev…"
click at [372, 291] on span "Saada" at bounding box center [376, 293] width 18 height 6
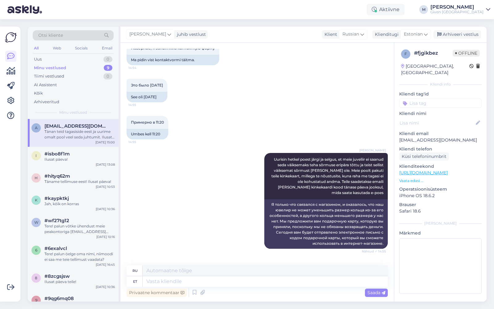
scroll to position [816, 0]
